Goal: Task Accomplishment & Management: Use online tool/utility

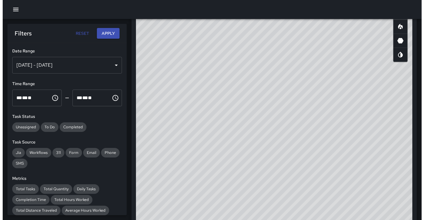
scroll to position [199, 0]
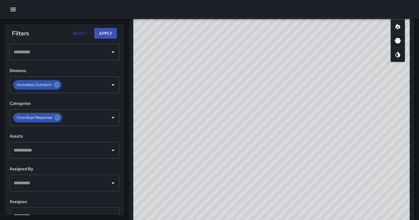
click at [15, 15] on div at bounding box center [209, 9] width 419 height 19
click at [15, 10] on icon "button" at bounding box center [13, 9] width 7 height 7
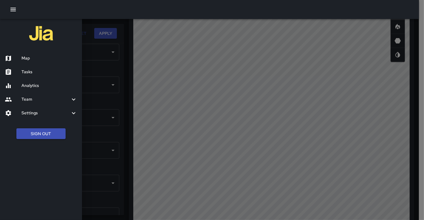
click at [50, 134] on button "Sign Out" at bounding box center [40, 133] width 49 height 11
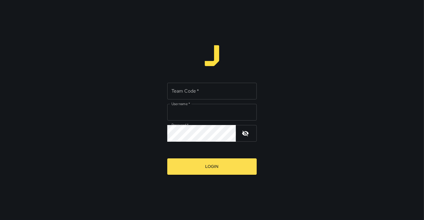
type input "**********"
click at [221, 92] on input "Team Code   *" at bounding box center [211, 91] width 89 height 17
type input "****"
click at [167, 159] on button "Login" at bounding box center [211, 167] width 89 height 16
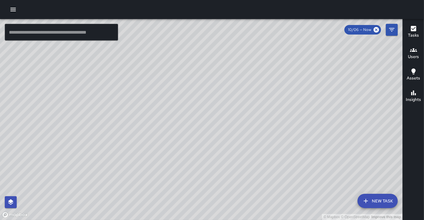
click at [7, 10] on button "button" at bounding box center [13, 10] width 12 height 12
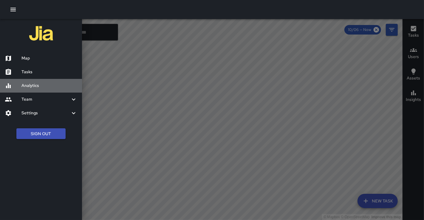
click at [37, 86] on h6 "Analytics" at bounding box center [49, 86] width 56 height 7
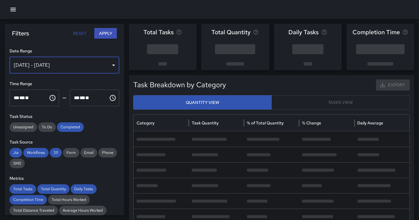
click at [65, 65] on div "Sep 30, 2025 - Oct 06, 2025" at bounding box center [65, 65] width 110 height 17
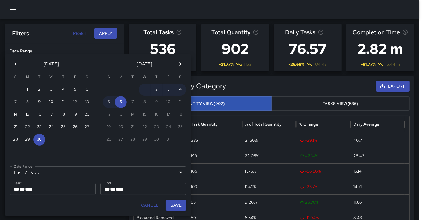
click at [78, 168] on div "Last 7 Days ****** Date Range" at bounding box center [98, 173] width 177 height 12
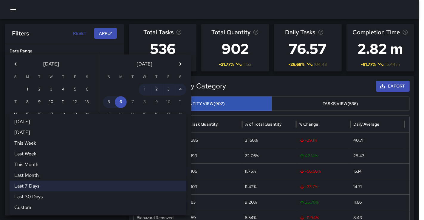
click at [68, 177] on li "Last Month" at bounding box center [98, 175] width 177 height 11
type input "**********"
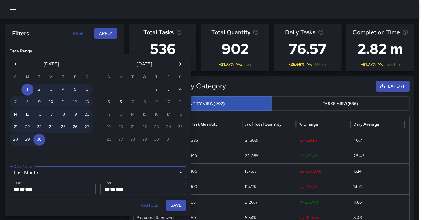
click at [174, 205] on button "Save" at bounding box center [176, 205] width 21 height 11
type input "**********"
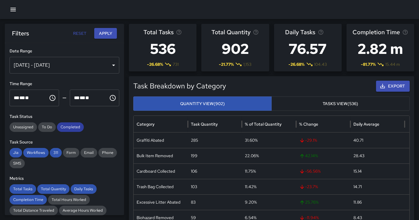
click at [70, 131] on div "Completed" at bounding box center [70, 128] width 27 height 10
drag, startPoint x: 58, startPoint y: 151, endPoint x: 39, endPoint y: 150, distance: 18.8
click at [54, 151] on span "311" at bounding box center [56, 153] width 12 height 6
drag, startPoint x: 30, startPoint y: 153, endPoint x: 18, endPoint y: 153, distance: 11.9
click at [28, 153] on span "Workflows" at bounding box center [35, 153] width 25 height 6
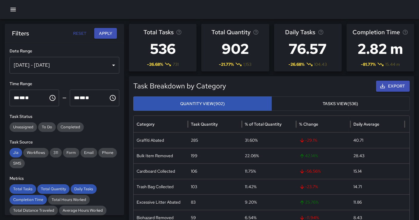
click at [9, 152] on div "**********" at bounding box center [64, 129] width 119 height 172
click at [12, 151] on span "Jia" at bounding box center [16, 153] width 13 height 6
click at [76, 130] on span "Completed" at bounding box center [70, 127] width 27 height 6
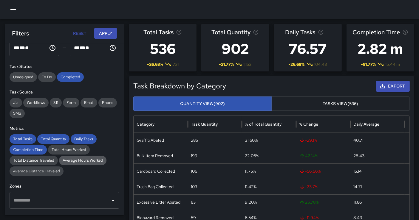
scroll to position [66, 0]
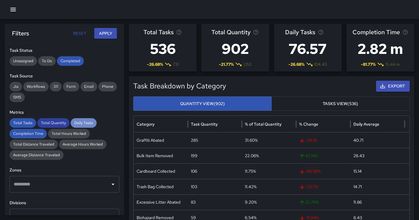
drag, startPoint x: 85, startPoint y: 124, endPoint x: 59, endPoint y: 120, distance: 25.9
click at [83, 124] on span "Daily Tasks" at bounding box center [84, 123] width 26 height 6
drag, startPoint x: 54, startPoint y: 120, endPoint x: 30, endPoint y: 121, distance: 24.2
click at [53, 120] on span "Total Quantity" at bounding box center [53, 123] width 32 height 6
click at [24, 122] on span "Total Tasks" at bounding box center [23, 123] width 27 height 6
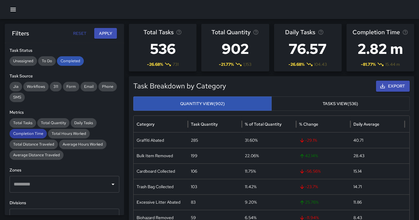
click at [25, 132] on span "Completion Time" at bounding box center [28, 134] width 37 height 6
click at [107, 37] on button "Apply" at bounding box center [105, 33] width 23 height 11
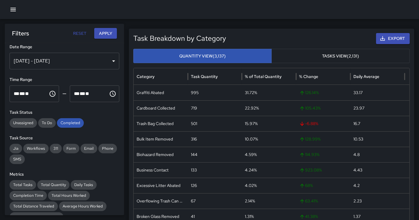
scroll to position [0, 0]
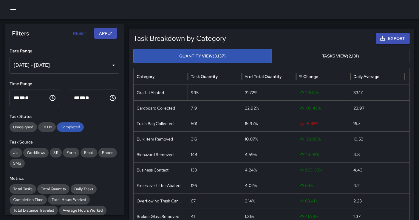
click at [156, 92] on div "Graffiti Abated" at bounding box center [161, 93] width 54 height 16
copy div "Graffiti Abated"
click at [157, 108] on div "Cardboard Collected" at bounding box center [161, 108] width 54 height 16
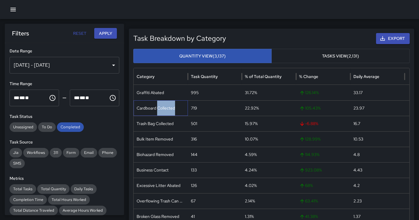
click at [157, 108] on div "Cardboard Collected" at bounding box center [161, 108] width 54 height 16
copy div "Cardboard Collected"
click at [157, 120] on div "Trash Bag Collected" at bounding box center [161, 124] width 54 height 16
click at [157, 122] on div "Trash Bag Collected" at bounding box center [161, 124] width 54 height 16
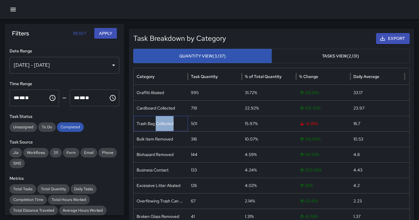
click at [157, 122] on div "Trash Bag Collected" at bounding box center [161, 124] width 54 height 16
copy div "Trash Bag Collected"
click at [160, 137] on div "Bulk Item Removed" at bounding box center [161, 139] width 54 height 16
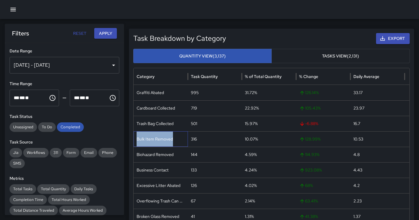
click at [160, 137] on div "Bulk Item Removed" at bounding box center [161, 139] width 54 height 16
copy div "Bulk Item Removed"
click at [147, 156] on div "Biohazard Removed" at bounding box center [161, 155] width 54 height 16
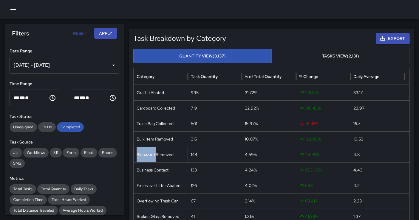
click at [147, 156] on div "Biohazard Removed" at bounding box center [161, 155] width 54 height 16
copy div "Biohazard Removed"
click at [154, 167] on div "Business Contact" at bounding box center [161, 170] width 54 height 16
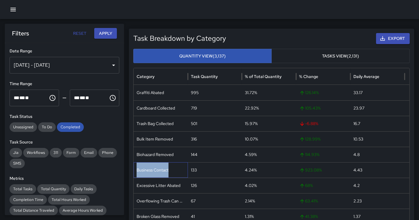
click at [154, 167] on div "Business Contact" at bounding box center [161, 170] width 54 height 16
copy div "Business Contact"
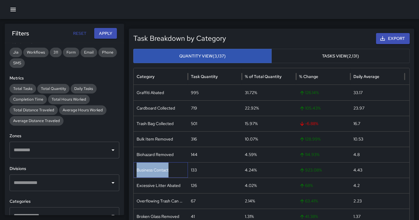
scroll to position [165, 0]
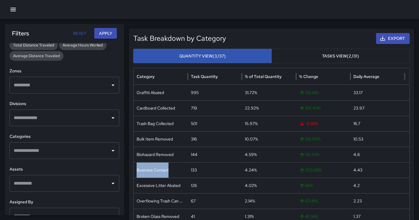
click at [69, 115] on input "text" at bounding box center [59, 117] width 95 height 11
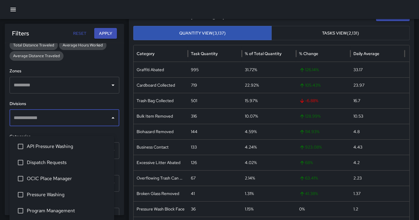
scroll to position [33, 0]
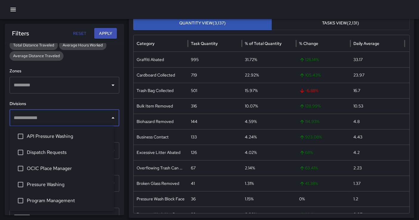
drag, startPoint x: 70, startPoint y: 135, endPoint x: 79, endPoint y: 117, distance: 20.1
click at [70, 135] on span "API Pressure Washing" at bounding box center [68, 136] width 83 height 7
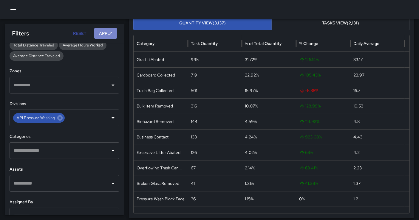
click at [109, 29] on button "Apply" at bounding box center [105, 33] width 23 height 11
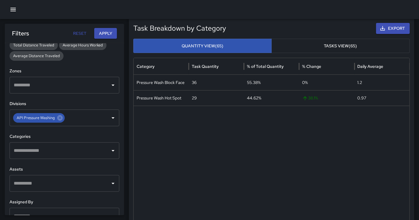
scroll to position [0, 0]
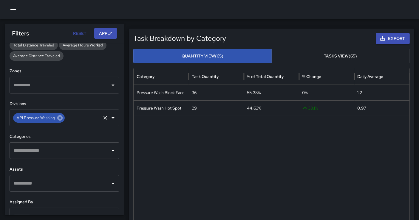
click at [61, 117] on icon at bounding box center [59, 117] width 5 height 5
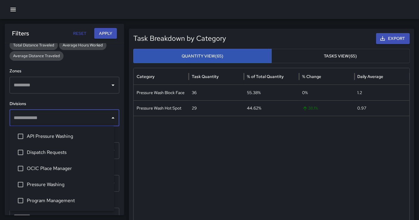
click at [63, 117] on input "text" at bounding box center [59, 117] width 95 height 11
click at [59, 158] on li "Dispatch Requests" at bounding box center [62, 153] width 105 height 16
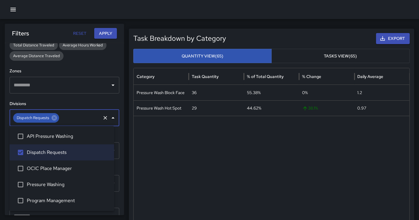
click at [102, 29] on button "Apply" at bounding box center [105, 33] width 23 height 11
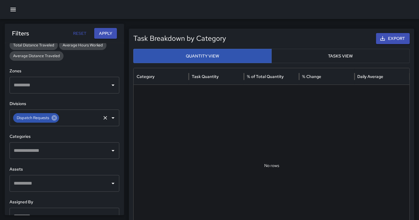
click at [55, 118] on icon at bounding box center [54, 117] width 5 height 5
click at [55, 118] on input "text" at bounding box center [59, 117] width 95 height 11
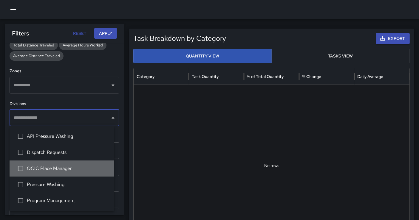
click at [63, 167] on span "OCIC Place Manager" at bounding box center [68, 168] width 83 height 7
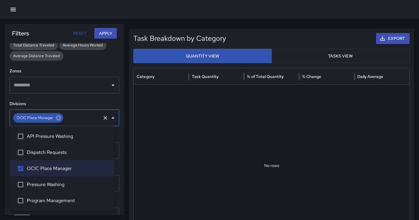
click at [110, 37] on button "Apply" at bounding box center [105, 33] width 23 height 11
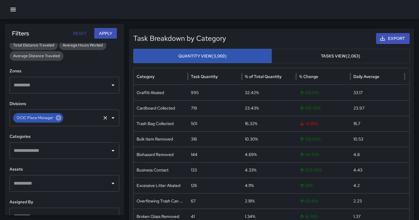
click at [57, 117] on icon at bounding box center [58, 117] width 5 height 5
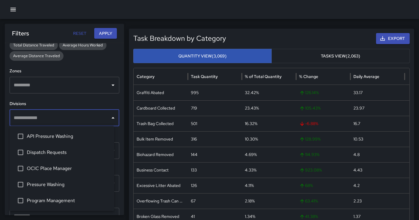
click at [65, 117] on input "text" at bounding box center [59, 117] width 95 height 11
click at [59, 188] on span "Pressure Washing" at bounding box center [68, 184] width 83 height 7
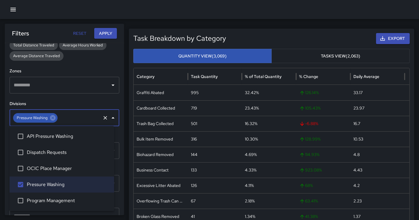
click at [58, 200] on span "Program Management" at bounding box center [68, 200] width 83 height 7
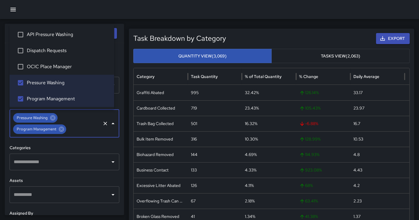
click at [123, 33] on div "Filters Reset Apply" at bounding box center [64, 33] width 119 height 19
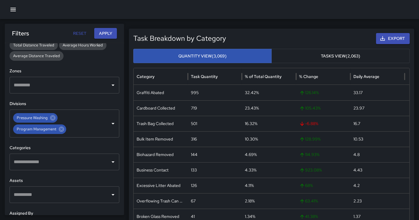
click at [113, 33] on button "Apply" at bounding box center [105, 33] width 23 height 11
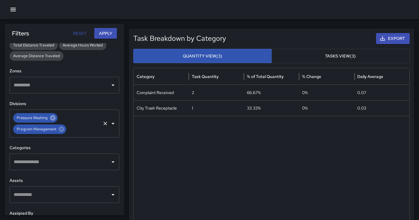
click at [52, 119] on icon at bounding box center [52, 117] width 5 height 5
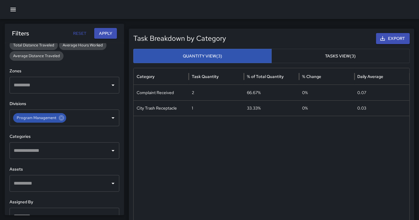
click at [108, 35] on button "Apply" at bounding box center [105, 33] width 23 height 11
drag, startPoint x: 59, startPoint y: 119, endPoint x: 67, endPoint y: 114, distance: 9.3
click at [60, 118] on icon at bounding box center [61, 118] width 7 height 7
click at [111, 32] on button "Apply" at bounding box center [105, 33] width 23 height 11
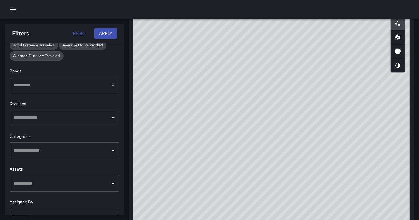
scroll to position [265, 0]
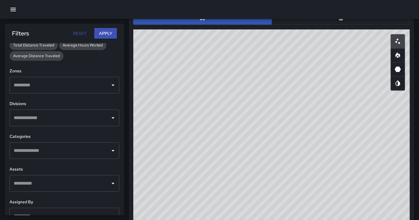
click at [315, 19] on button "button" at bounding box center [340, 18] width 138 height 13
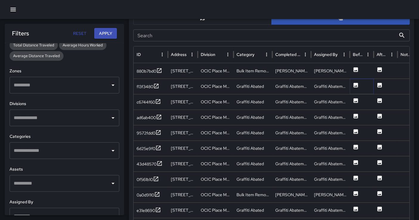
click at [354, 85] on icon at bounding box center [356, 85] width 4 height 4
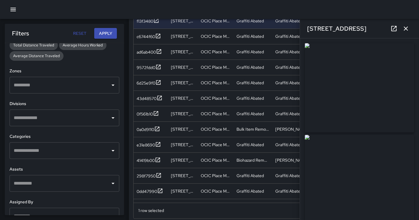
scroll to position [331, 0]
drag, startPoint x: 382, startPoint y: 98, endPoint x: 140, endPoint y: 22, distance: 254.1
click at [382, 98] on img at bounding box center [359, 87] width 109 height 89
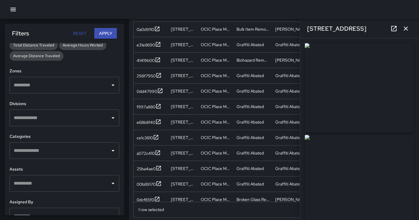
scroll to position [92, 0]
click at [401, 32] on button "button" at bounding box center [406, 29] width 12 height 12
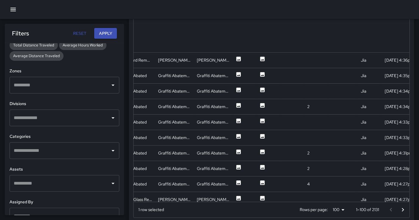
scroll to position [184, 0]
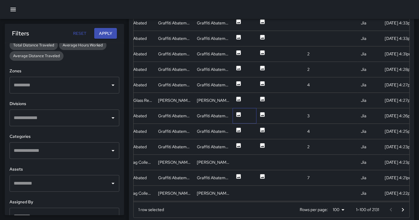
click at [235, 115] on div at bounding box center [245, 116] width 24 height 16
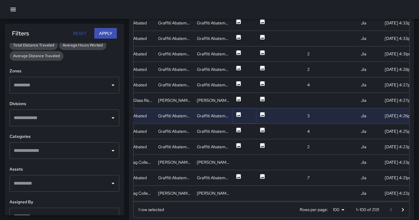
click at [237, 113] on icon at bounding box center [238, 114] width 4 height 4
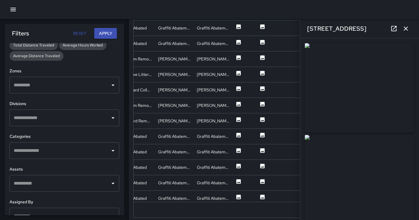
scroll to position [0, 0]
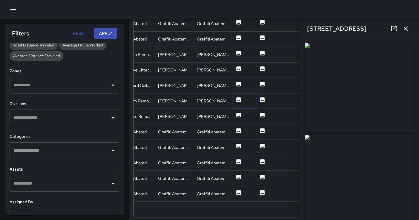
click at [238, 97] on icon at bounding box center [238, 99] width 4 height 4
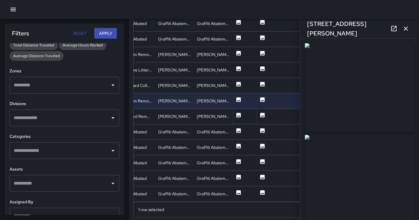
click at [236, 113] on icon at bounding box center [238, 115] width 4 height 4
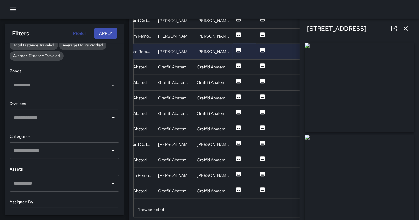
scroll to position [497, 117]
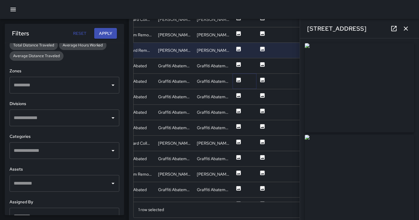
click at [238, 79] on icon at bounding box center [238, 80] width 4 height 4
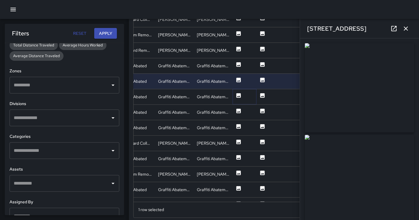
click at [237, 95] on icon at bounding box center [239, 96] width 6 height 6
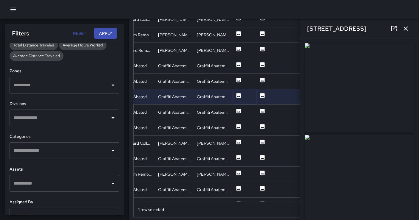
type input "**********"
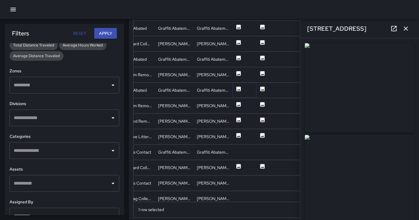
click at [239, 89] on icon at bounding box center [239, 89] width 6 height 6
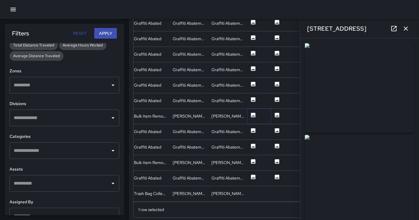
click at [253, 113] on icon at bounding box center [253, 115] width 4 height 4
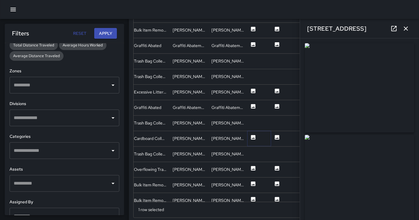
click at [250, 137] on icon at bounding box center [253, 138] width 6 height 6
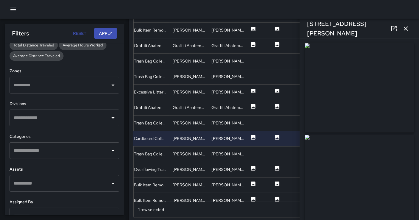
drag, startPoint x: 381, startPoint y: 92, endPoint x: 202, endPoint y: 13, distance: 195.6
click at [381, 92] on img at bounding box center [359, 87] width 109 height 89
